Goal: Information Seeking & Learning: Learn about a topic

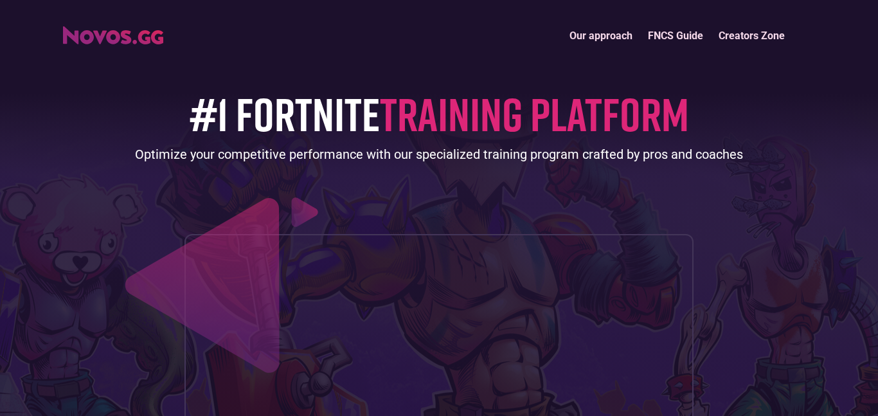
click at [673, 35] on link "FNCS Guide" at bounding box center [675, 36] width 71 height 28
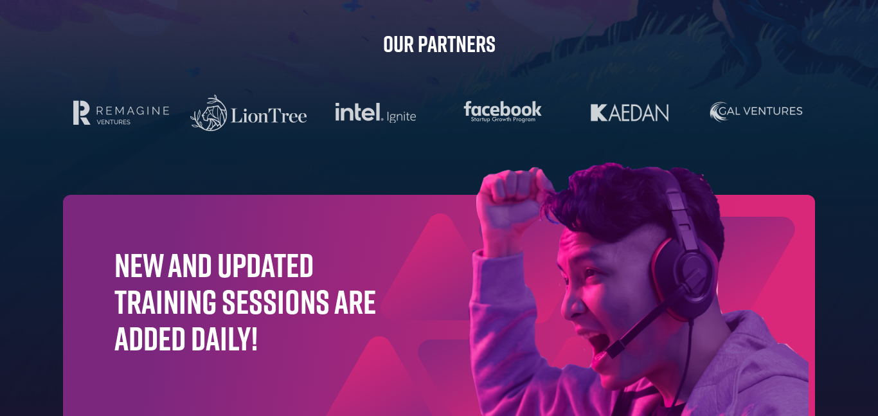
scroll to position [4168, 0]
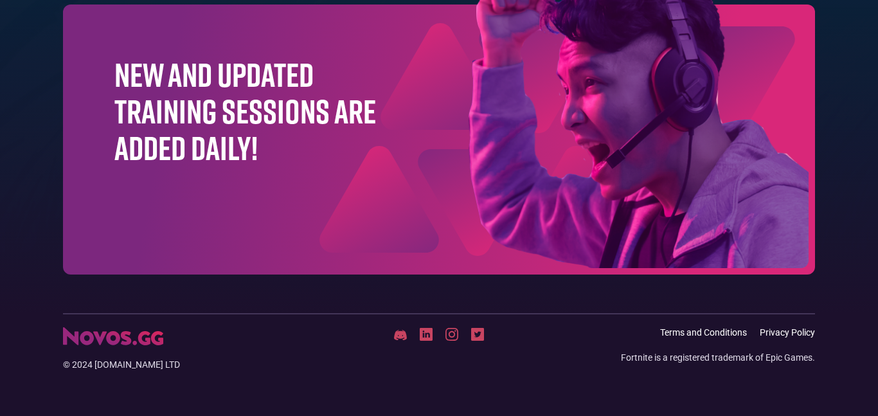
click at [128, 337] on img at bounding box center [113, 336] width 100 height 18
